Goal: Transaction & Acquisition: Obtain resource

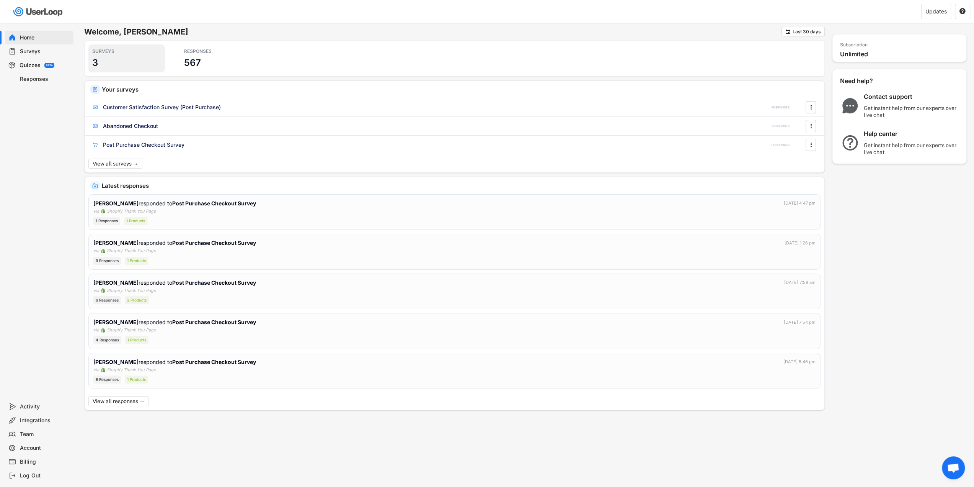
click at [93, 62] on h3 "3" at bounding box center [95, 63] width 6 height 12
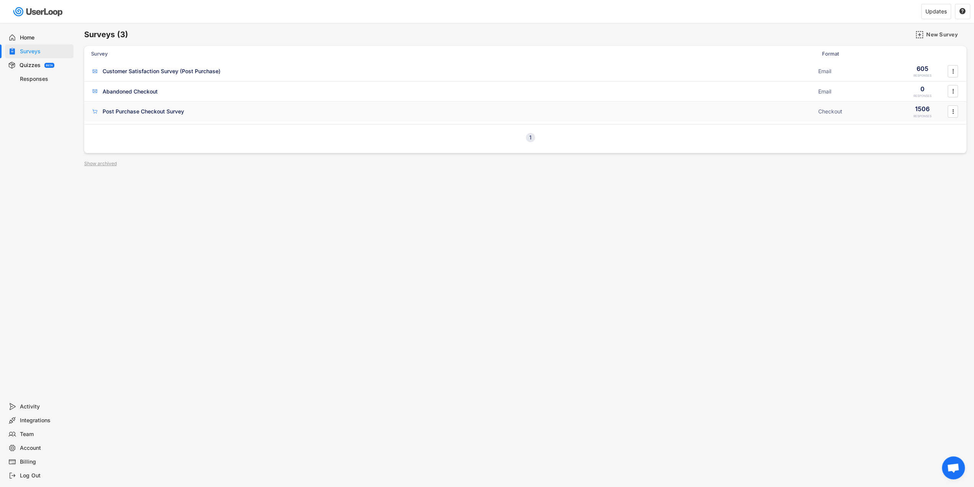
click at [201, 114] on div "Post Purchase Checkout Survey ACTIVE" at bounding box center [452, 111] width 723 height 8
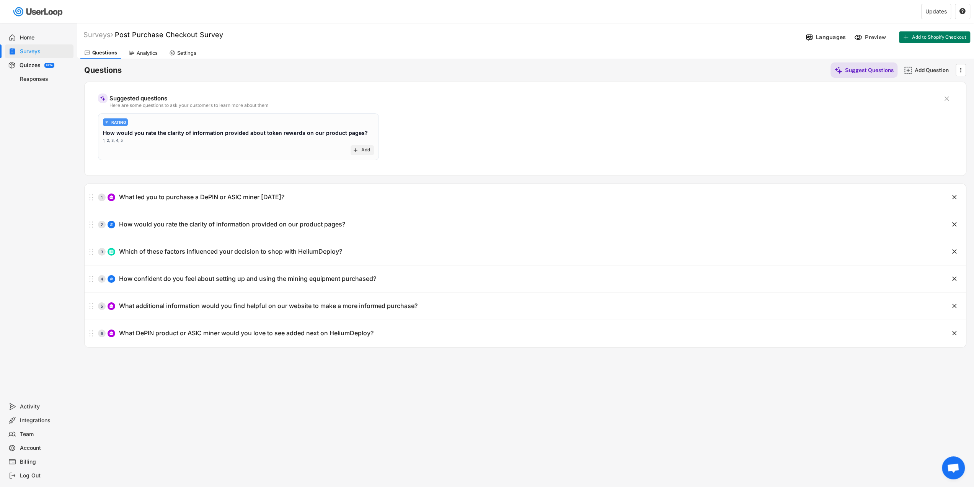
click at [141, 52] on div "Analytics" at bounding box center [147, 53] width 21 height 7
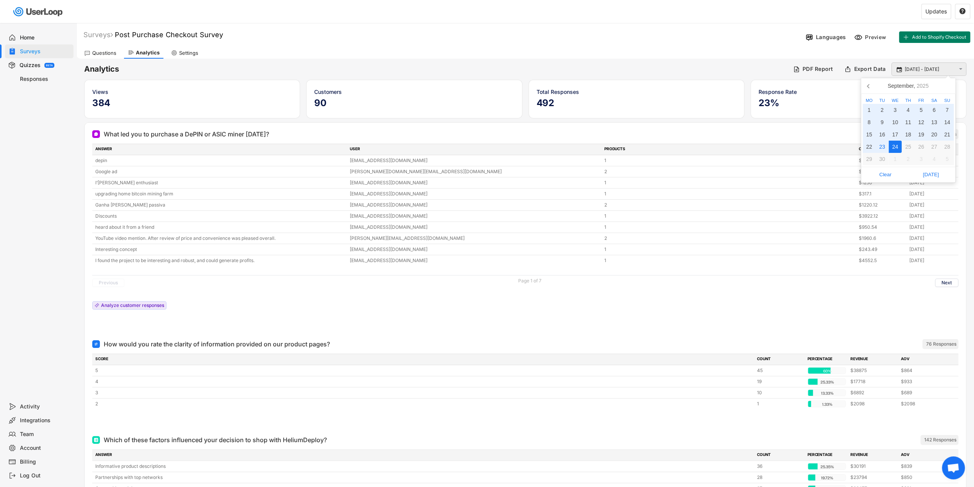
click at [927, 69] on input "[DATE] - [DATE]" at bounding box center [930, 69] width 51 height 8
click at [925, 176] on span "[DATE]" at bounding box center [931, 174] width 41 height 11
click at [948, 125] on div "14" at bounding box center [947, 122] width 13 height 12
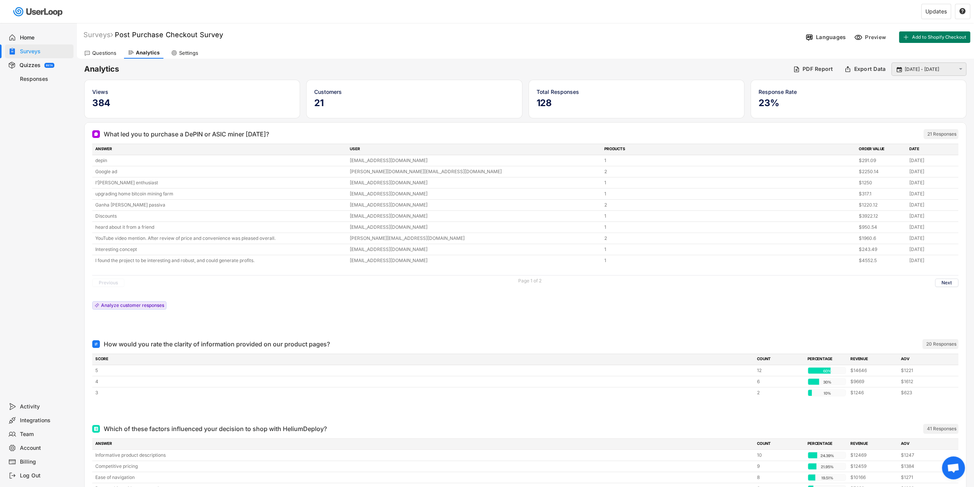
click at [940, 73] on div " [DATE] - [DATE] " at bounding box center [929, 68] width 75 height 13
click at [939, 72] on input "[DATE] - [DATE]" at bounding box center [930, 69] width 51 height 8
click at [934, 134] on div "20" at bounding box center [934, 134] width 13 height 12
type input "[DATE]"
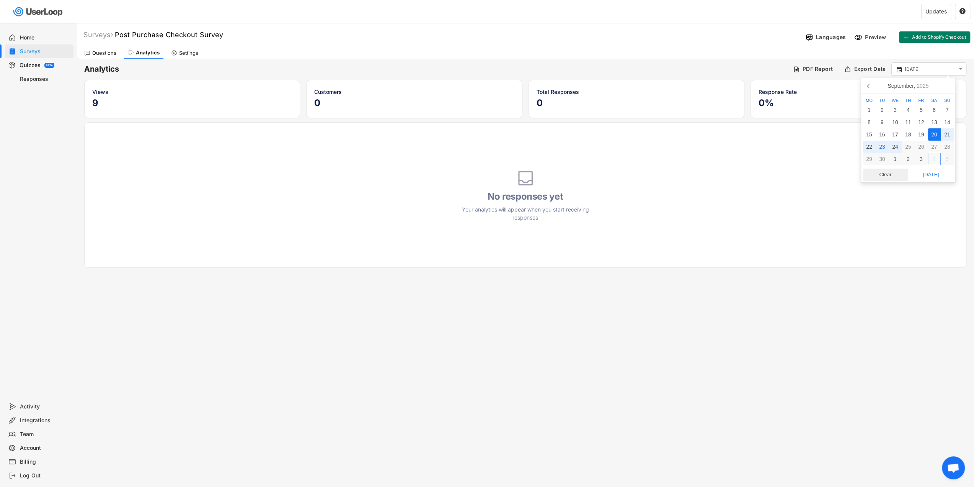
click at [897, 172] on span "Clear" at bounding box center [885, 174] width 41 height 11
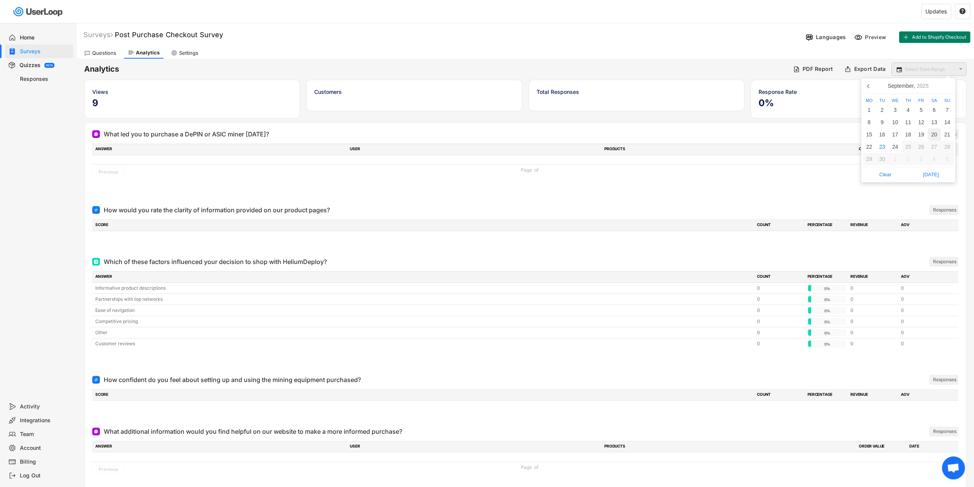
click at [917, 69] on input "text" at bounding box center [930, 69] width 51 height 8
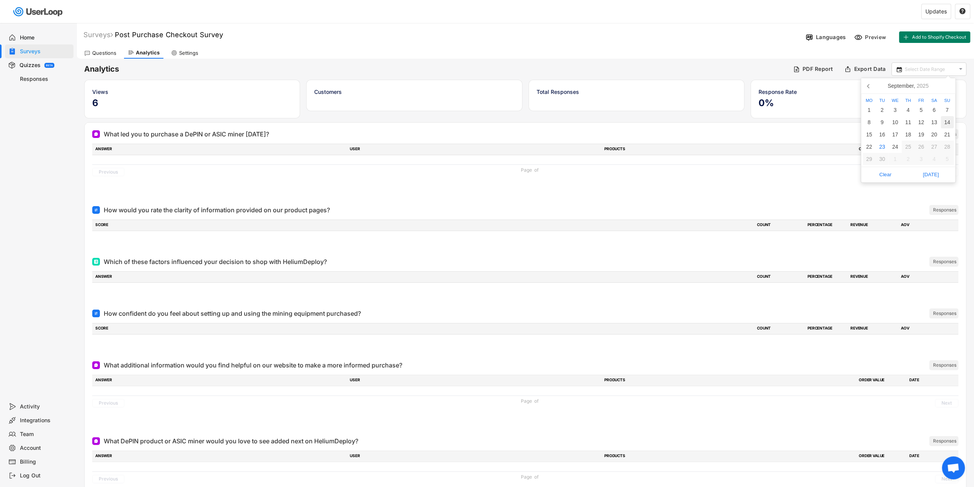
click at [945, 122] on div "14" at bounding box center [947, 122] width 13 height 12
click at [936, 133] on div "20" at bounding box center [934, 134] width 13 height 12
type input "[DATE] - [DATE]"
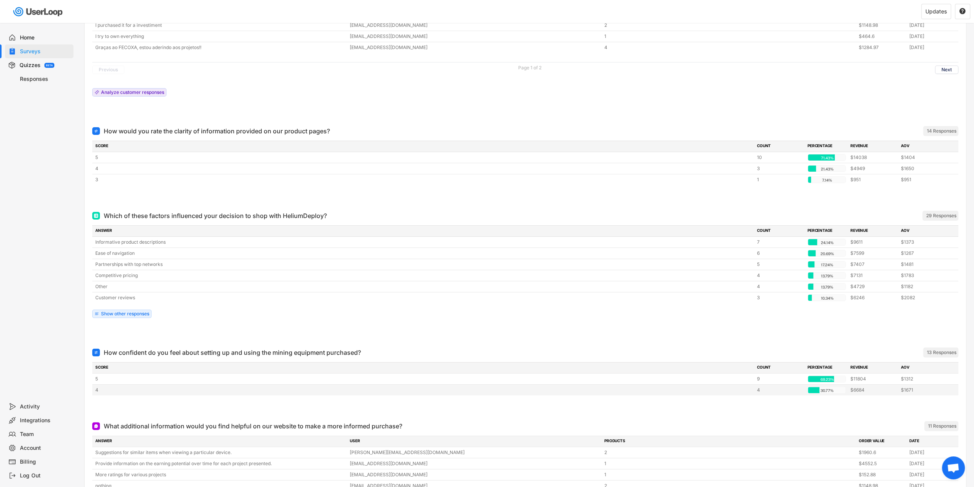
scroll to position [210, 0]
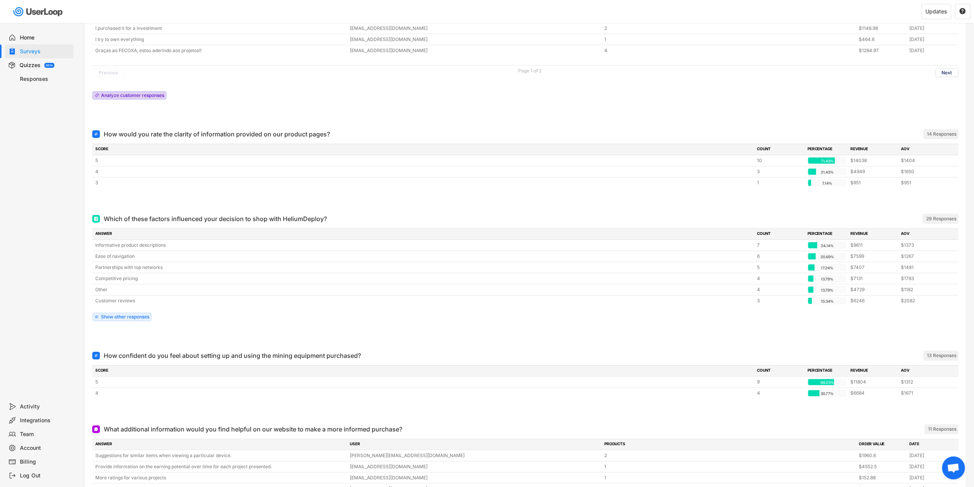
click at [142, 93] on div "Analyze customer responses" at bounding box center [132, 95] width 63 height 5
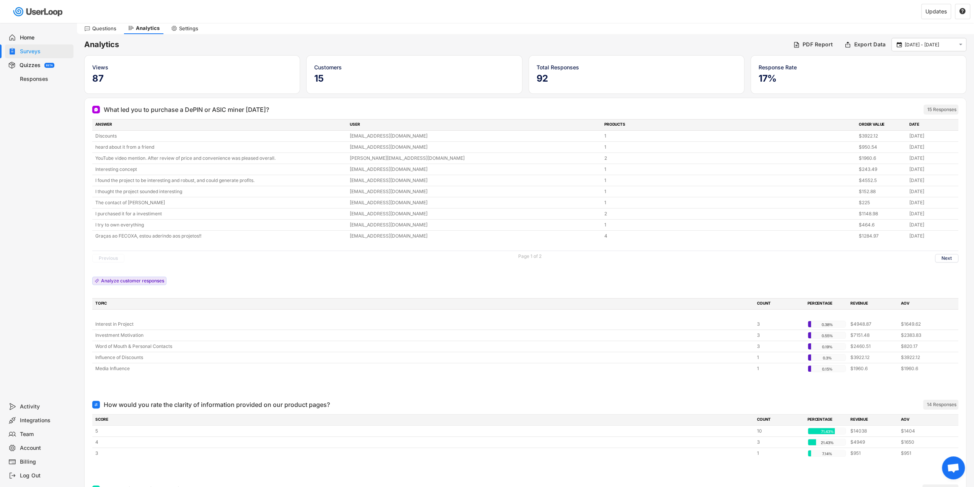
scroll to position [0, 0]
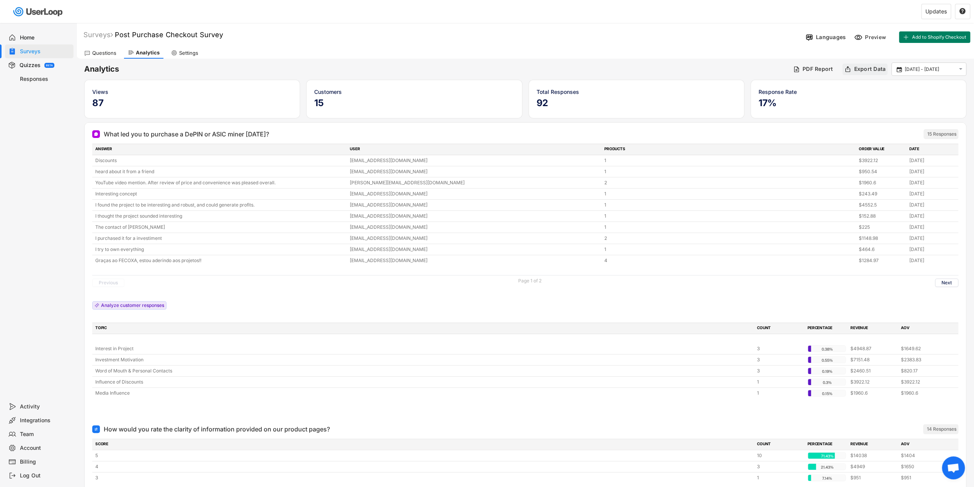
click at [866, 70] on div "Export Data" at bounding box center [870, 68] width 32 height 7
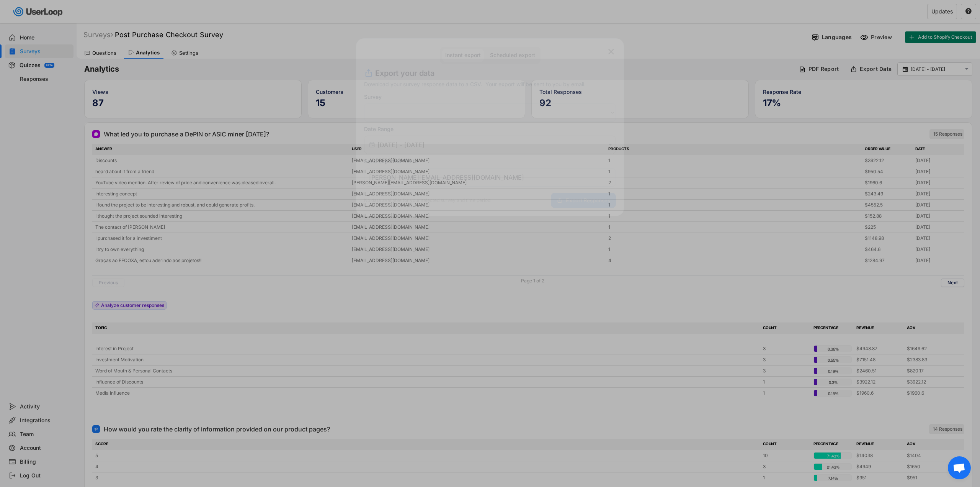
select select ""1348695171700984260__LOOKUP__1746709608366x532919983806063000""
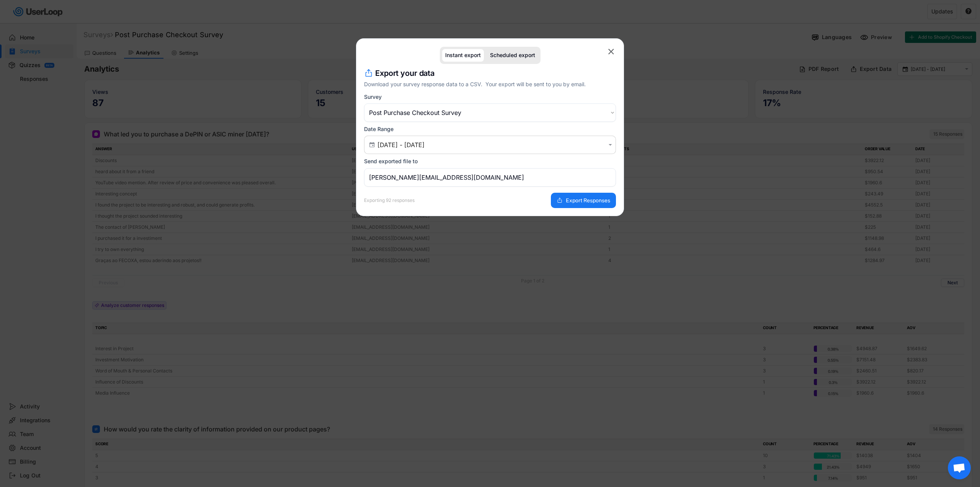
click at [431, 177] on input "[PERSON_NAME][EMAIL_ADDRESS][DOMAIN_NAME]" at bounding box center [490, 177] width 252 height 18
drag, startPoint x: 391, startPoint y: 178, endPoint x: 338, endPoint y: 177, distance: 53.3
click at [338, 177] on body "Welcome, [PERSON_NAME]  Last 30 days SURVEYS 3 RESPONSES 567 Your surveys Cust…" at bounding box center [490, 243] width 980 height 487
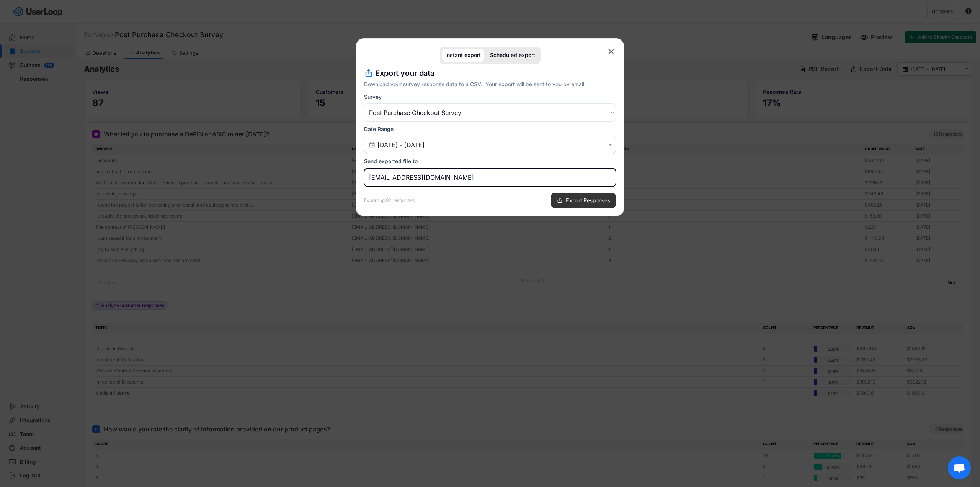
type input "[EMAIL_ADDRESS][DOMAIN_NAME]"
click at [564, 201] on button "Export Responses" at bounding box center [583, 200] width 65 height 15
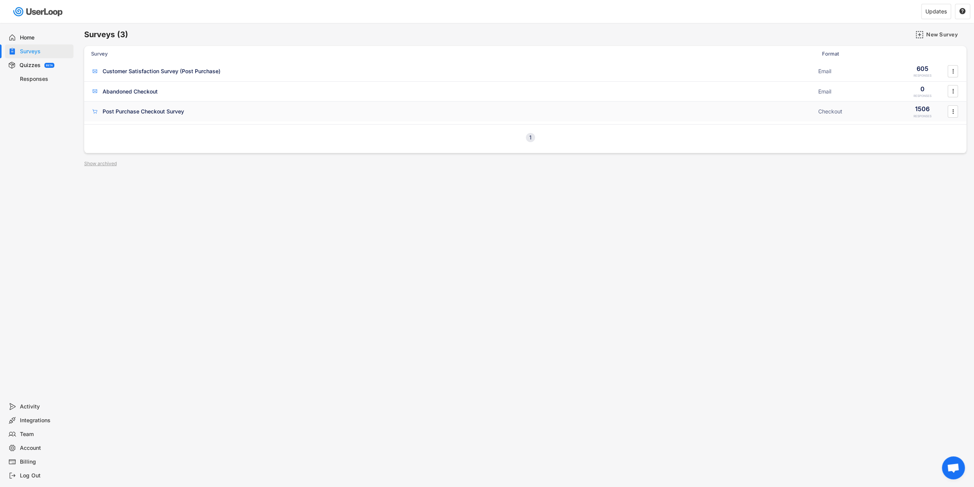
click at [164, 111] on div "Post Purchase Checkout Survey" at bounding box center [144, 112] width 82 height 8
click at [137, 75] on div "Customer Satisfaction Survey (Post Purchase) ACTIVE Email 605 RESPONSES " at bounding box center [525, 71] width 883 height 20
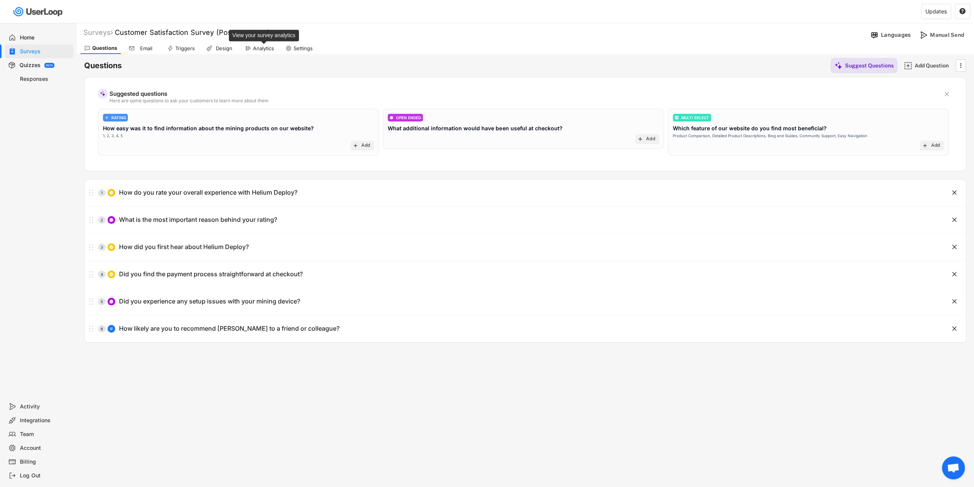
click at [268, 50] on div "Analytics" at bounding box center [263, 48] width 21 height 7
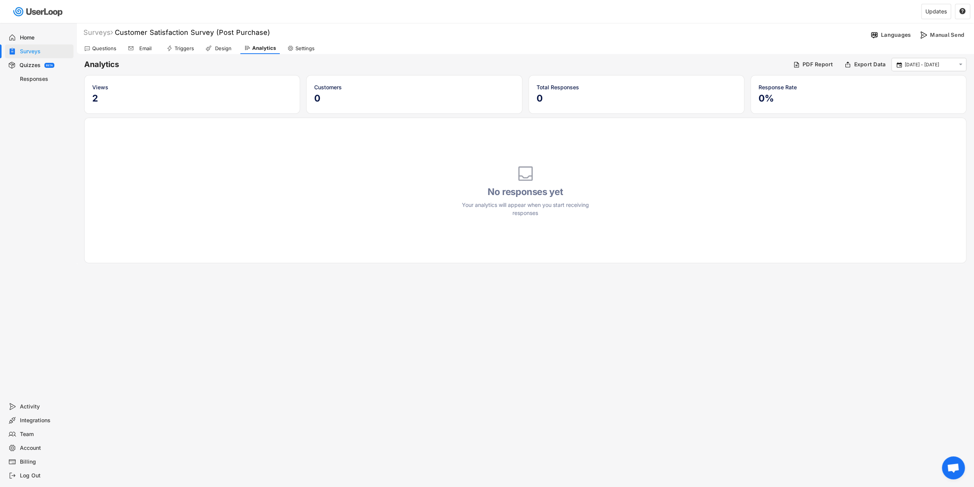
click at [719, 66] on h6 "Analytics" at bounding box center [435, 64] width 703 height 10
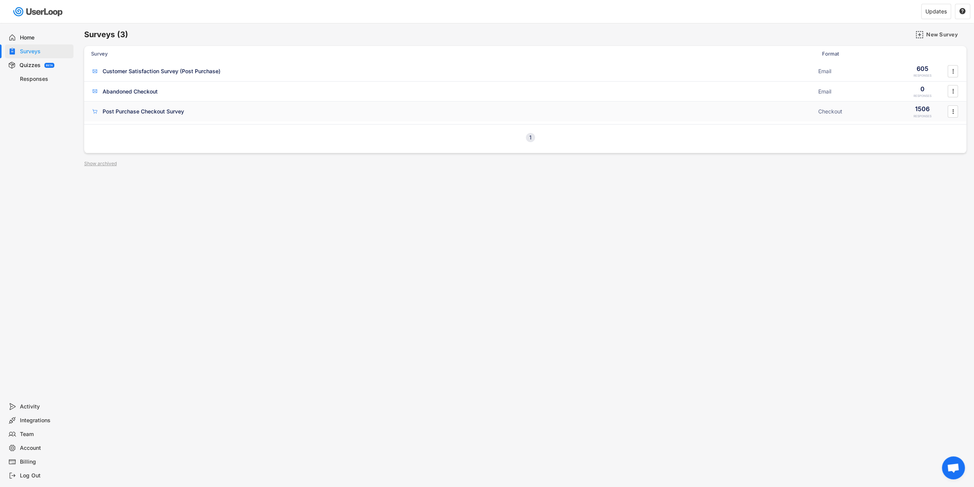
click at [322, 114] on div "Post Purchase Checkout Survey ACTIVE" at bounding box center [452, 111] width 723 height 8
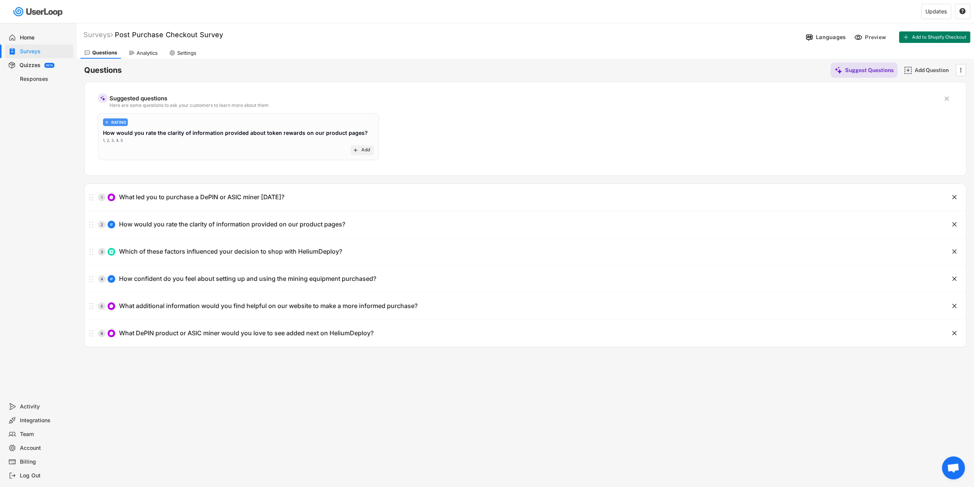
click at [23, 50] on div "Surveys" at bounding box center [45, 51] width 51 height 7
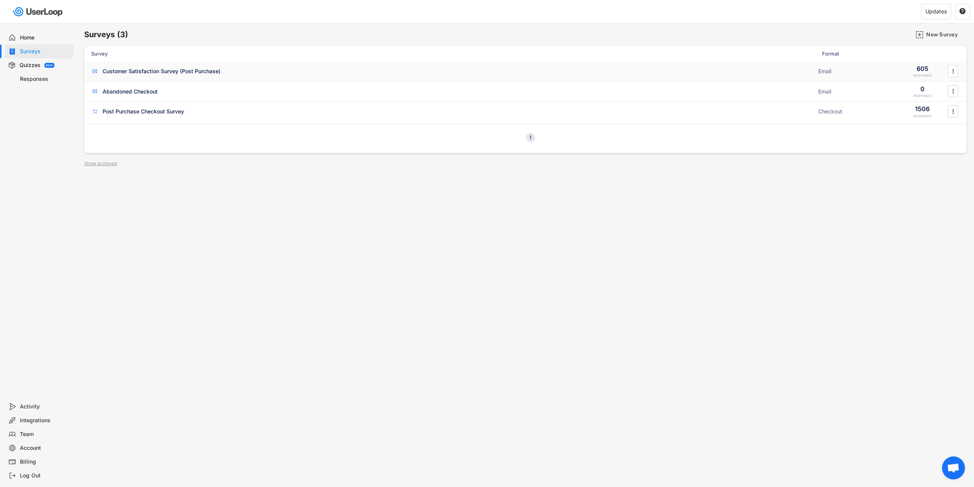
click at [956, 74] on icon "" at bounding box center [954, 70] width 8 height 11
click at [237, 71] on div "Customer Satisfaction Survey (Post Purchase) ACTIVE" at bounding box center [452, 71] width 723 height 8
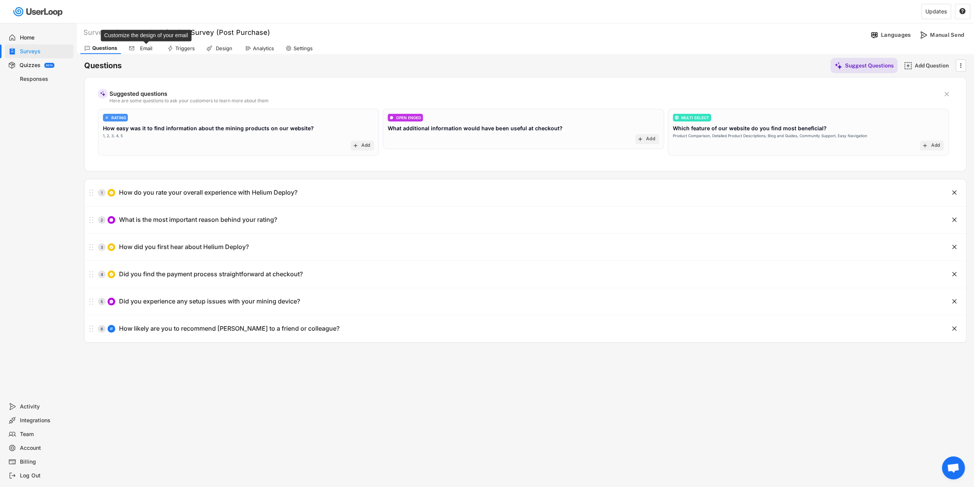
click at [137, 51] on div "Email" at bounding box center [146, 48] width 19 height 7
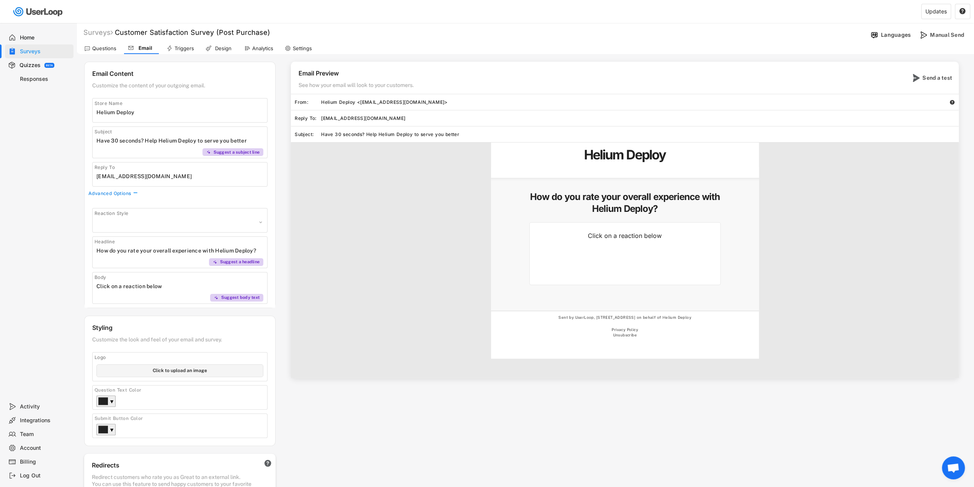
select select ""1348695171700984260__LOOKUP__1606924314316x911513506656550900""
click at [179, 51] on div "Triggers" at bounding box center [185, 48] width 20 height 7
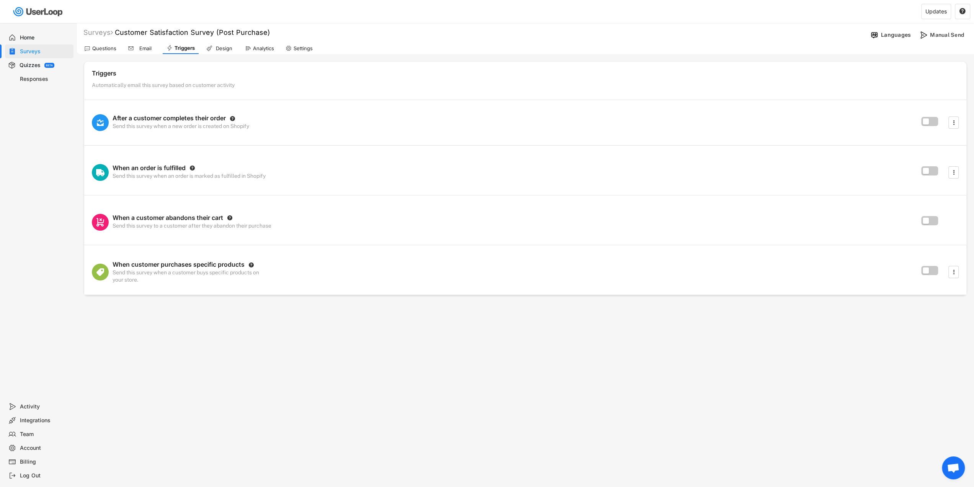
click at [137, 49] on div "Email" at bounding box center [145, 48] width 19 height 7
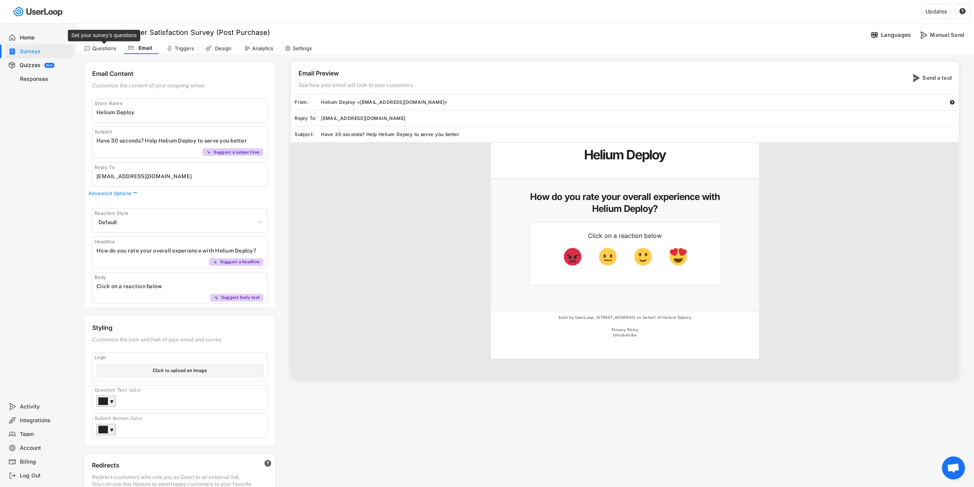
click at [102, 49] on div "Questions" at bounding box center [104, 48] width 24 height 7
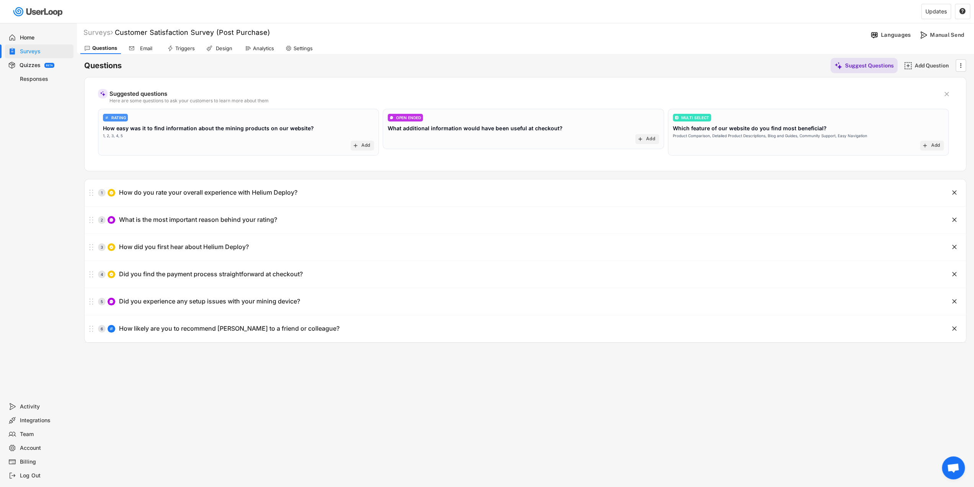
click at [260, 45] on div "Analytics" at bounding box center [263, 48] width 21 height 7
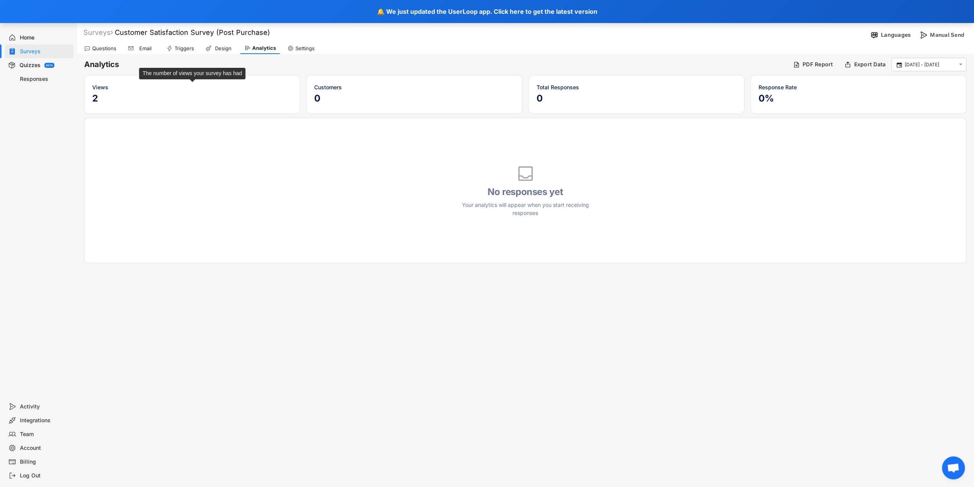
click at [101, 77] on div "Views 2" at bounding box center [192, 94] width 216 height 39
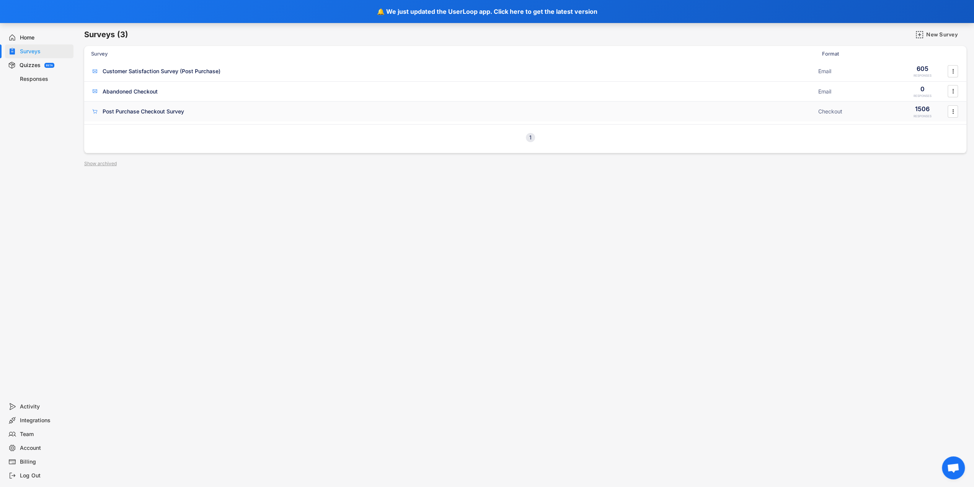
click at [204, 111] on div "Post Purchase Checkout Survey ACTIVE" at bounding box center [452, 111] width 723 height 8
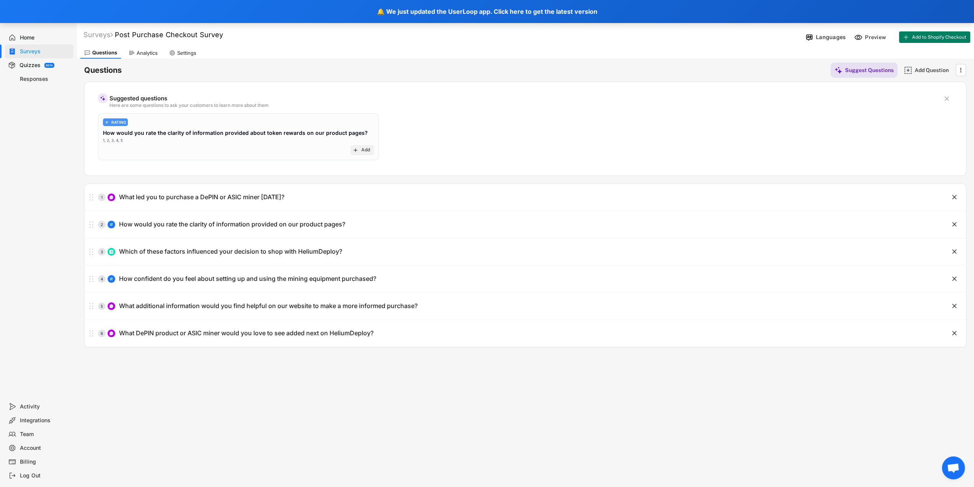
click at [145, 57] on div "Analytics" at bounding box center [143, 52] width 37 height 11
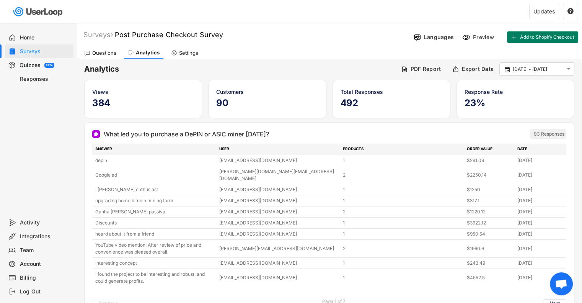
click at [397, 64] on div "Analytics PDF Report Export Data  [DATE] - [DATE] " at bounding box center [329, 68] width 490 height 13
